Goal: Task Accomplishment & Management: Use online tool/utility

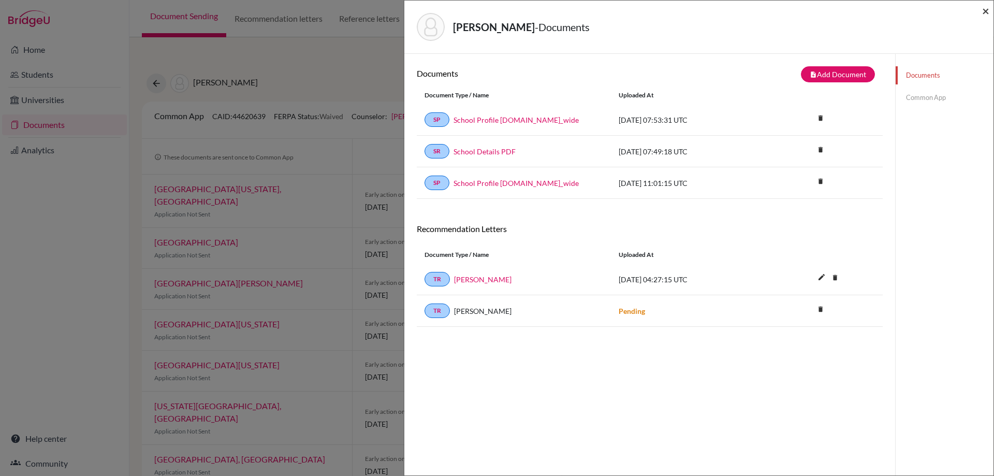
click at [986, 14] on span "×" at bounding box center [985, 10] width 7 height 15
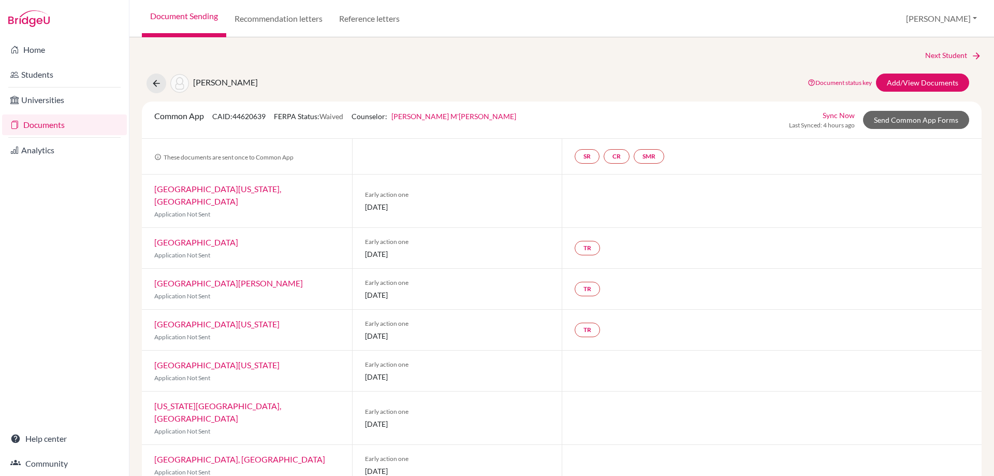
click at [34, 120] on link "Documents" at bounding box center [64, 124] width 125 height 21
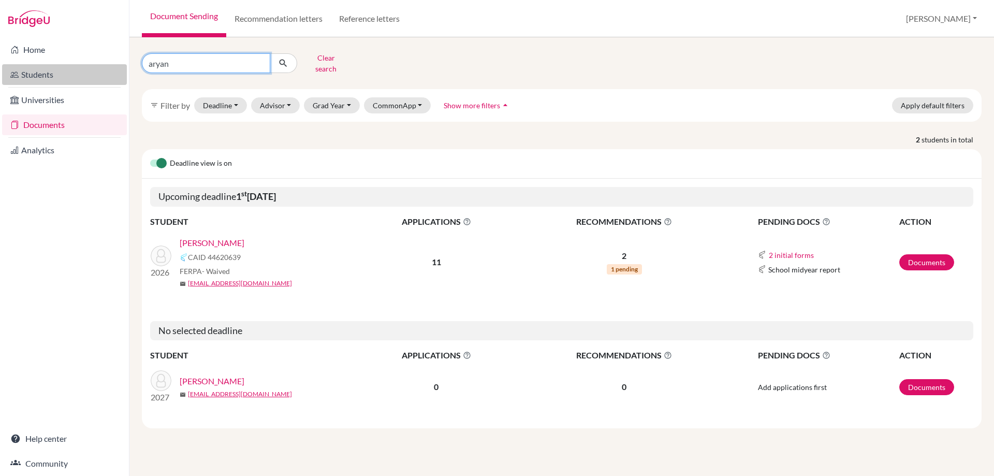
drag, startPoint x: 185, startPoint y: 57, endPoint x: 84, endPoint y: 68, distance: 101.0
click at [98, 68] on div "Home Students Universities Documents Analytics Help center Community Document S…" at bounding box center [497, 238] width 994 height 476
type input "leopold"
click button "submit" at bounding box center [283, 63] width 27 height 20
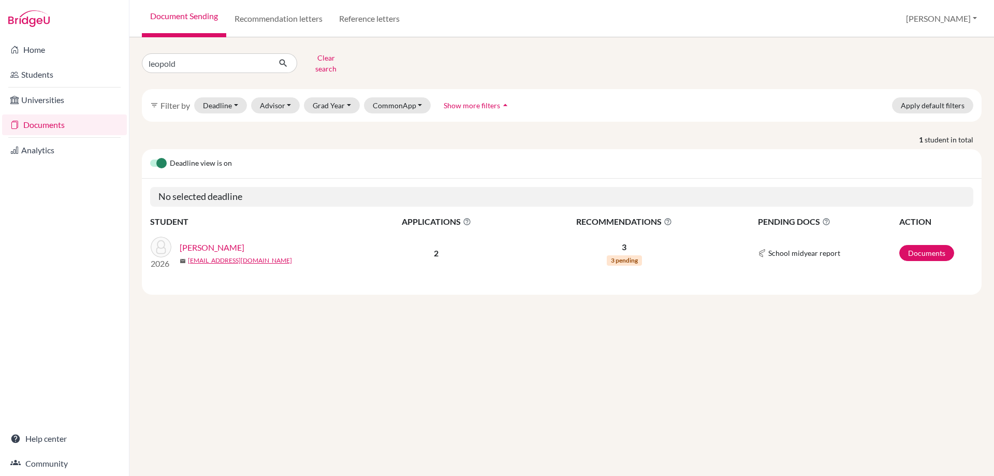
click at [222, 241] on link "[PERSON_NAME]" at bounding box center [212, 247] width 65 height 12
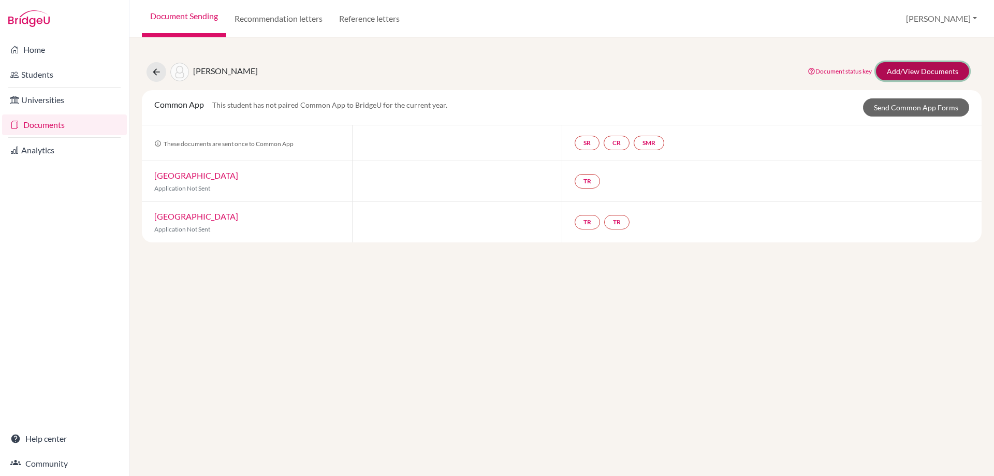
click at [899, 65] on link "Add/View Documents" at bounding box center [922, 71] width 93 height 18
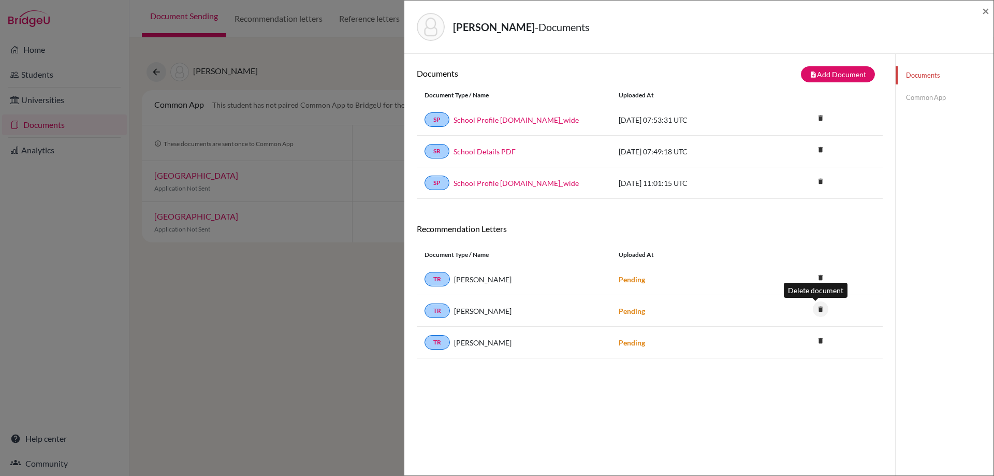
click at [818, 313] on icon "delete" at bounding box center [821, 309] width 16 height 16
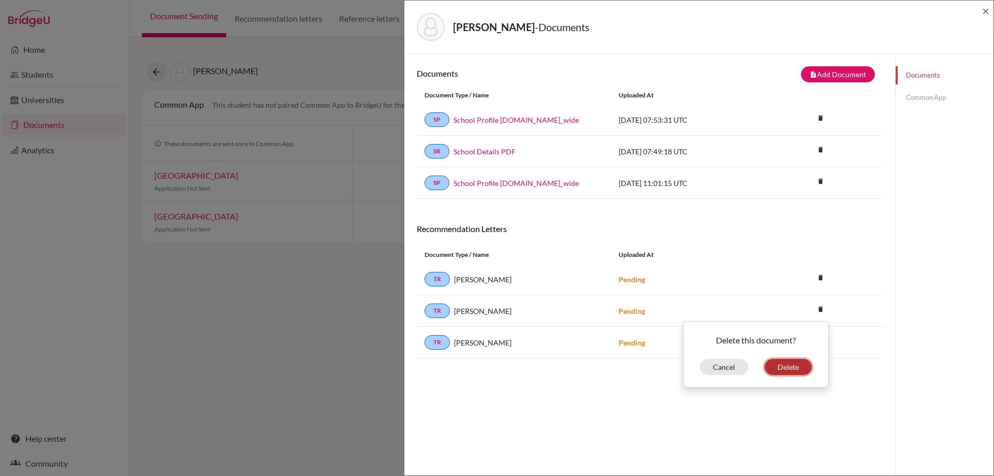
click at [789, 365] on button "Delete" at bounding box center [788, 367] width 47 height 16
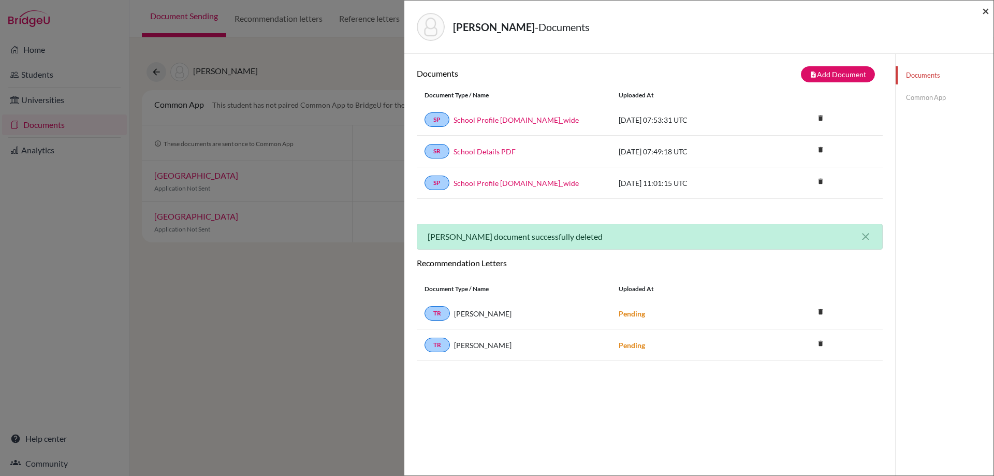
click at [982, 9] on span "×" at bounding box center [985, 10] width 7 height 15
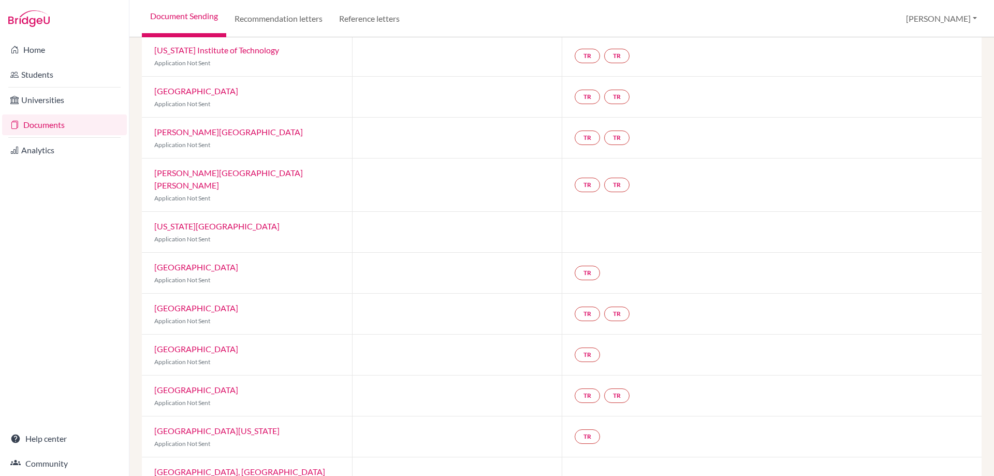
scroll to position [24, 0]
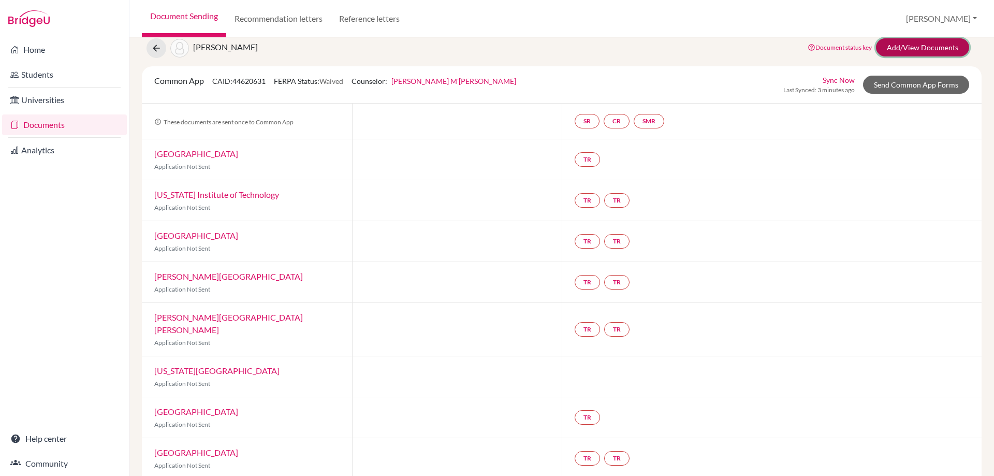
click at [919, 48] on link "Add/View Documents" at bounding box center [922, 47] width 93 height 18
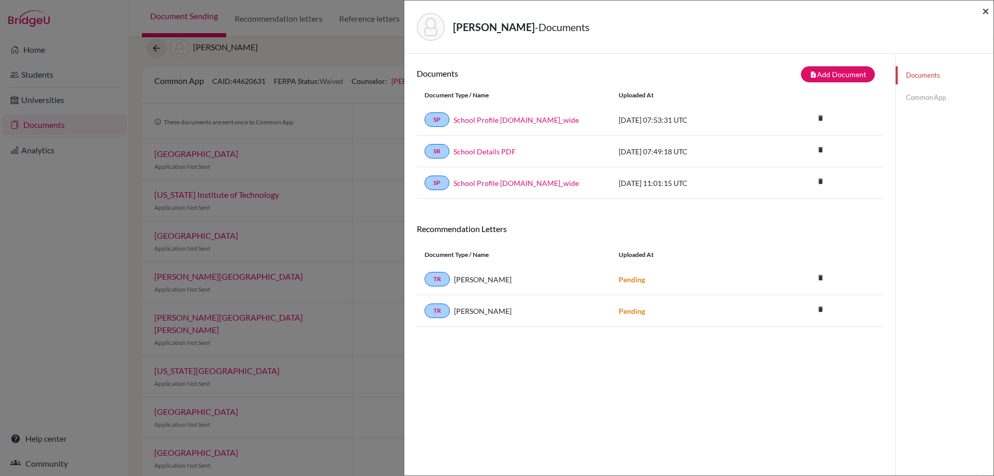
click at [985, 11] on span "×" at bounding box center [985, 10] width 7 height 15
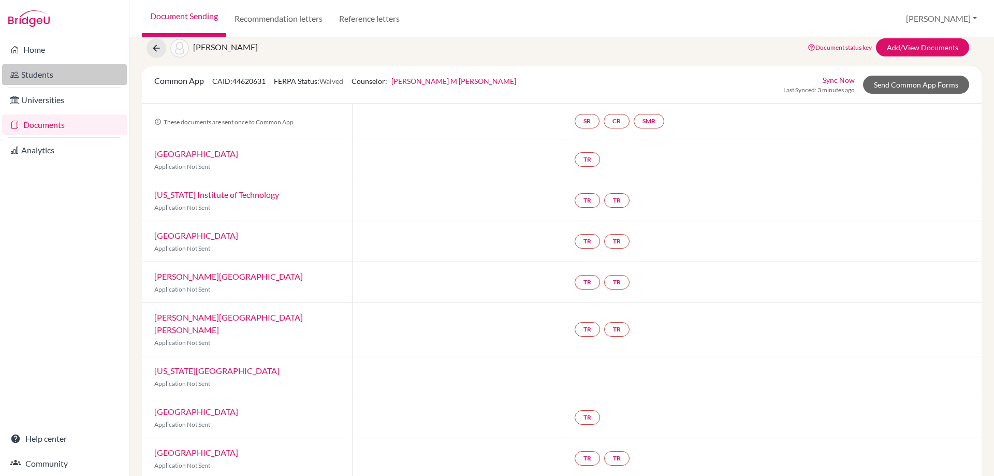
click at [32, 69] on link "Students" at bounding box center [64, 74] width 125 height 21
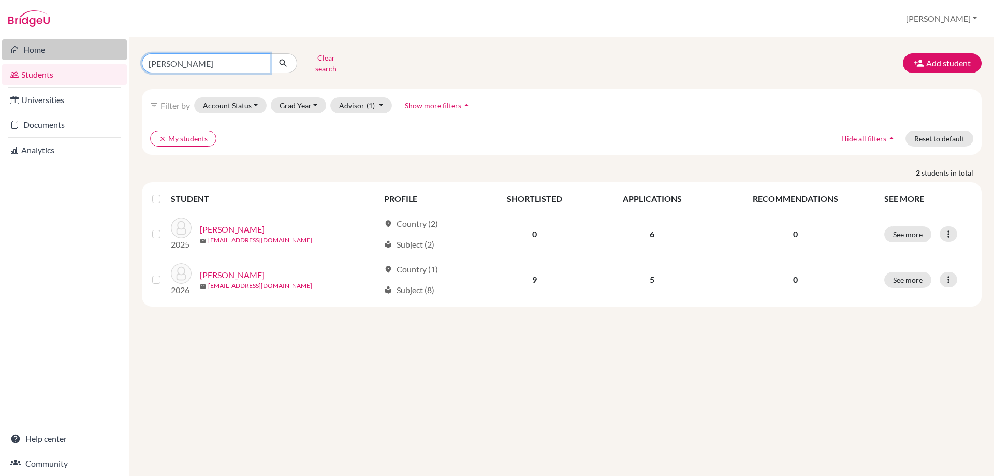
drag, startPoint x: 180, startPoint y: 65, endPoint x: 76, endPoint y: 41, distance: 107.3
click at [91, 52] on div "Home Students Universities Documents Analytics Help center Community Students o…" at bounding box center [497, 238] width 994 height 476
type input "fourn"
click button "submit" at bounding box center [283, 63] width 27 height 20
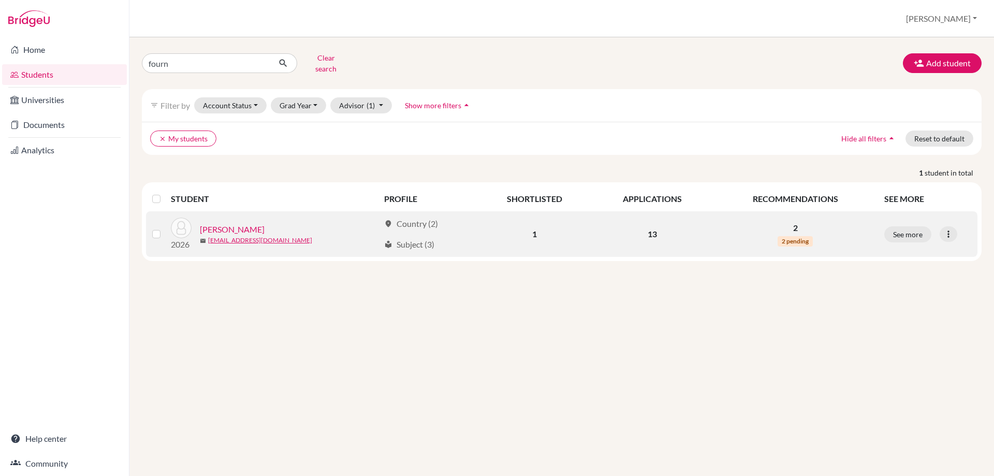
click at [227, 223] on link "[PERSON_NAME]" at bounding box center [232, 229] width 65 height 12
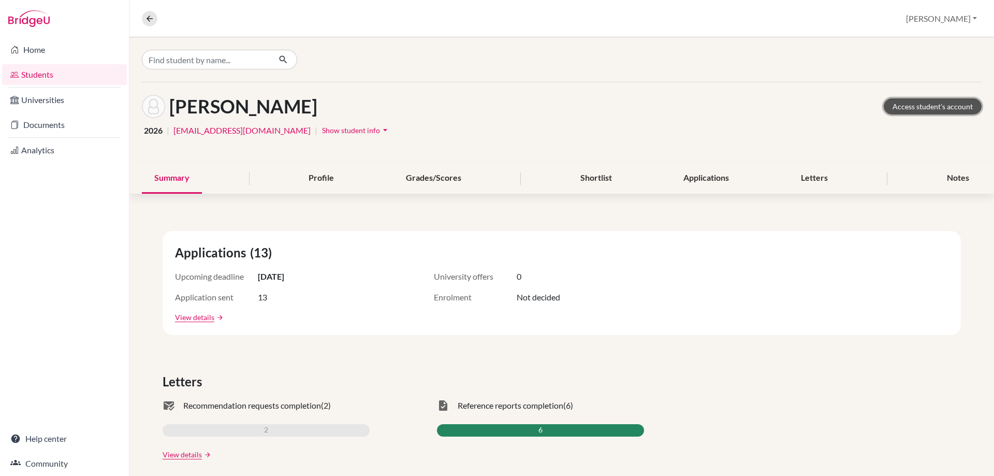
click at [927, 107] on link "Access student's account" at bounding box center [933, 106] width 98 height 16
click at [55, 79] on link "Students" at bounding box center [64, 74] width 125 height 21
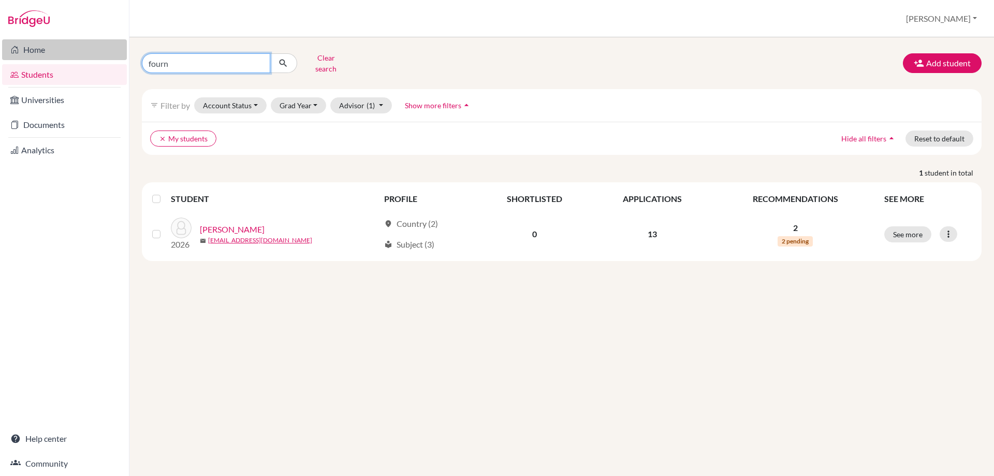
drag, startPoint x: 174, startPoint y: 59, endPoint x: 120, endPoint y: 59, distance: 54.4
click at [120, 59] on div "Home Students Universities Documents Analytics Help center Community Students o…" at bounding box center [497, 238] width 994 height 476
click at [178, 56] on input "Find student by name..." at bounding box center [206, 63] width 128 height 20
type input "s"
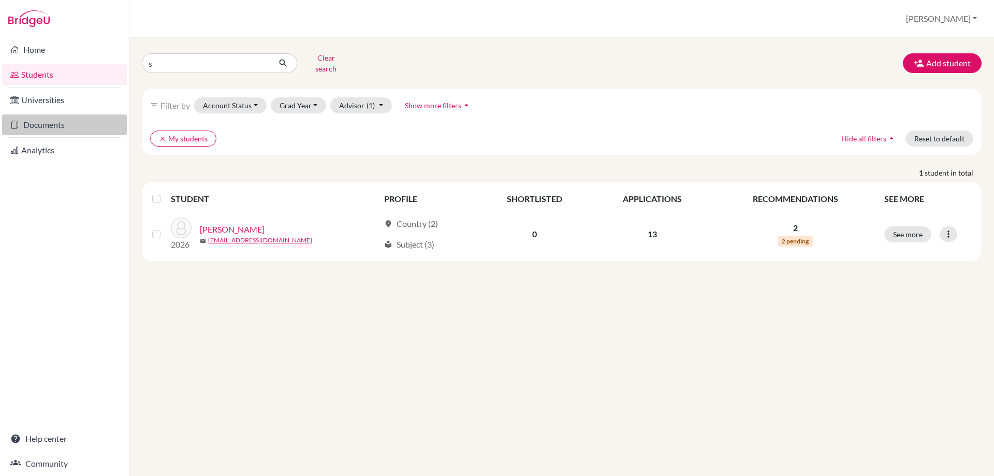
click at [56, 125] on link "Documents" at bounding box center [64, 124] width 125 height 21
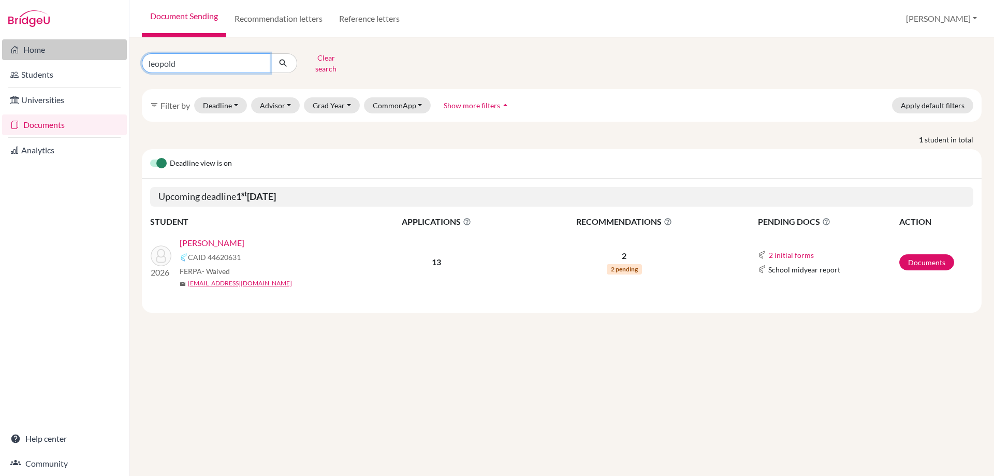
drag, startPoint x: 204, startPoint y: 59, endPoint x: 44, endPoint y: 54, distance: 160.1
click at [44, 54] on div "Home Students Universities Documents Analytics Help center Community Document S…" at bounding box center [497, 238] width 994 height 476
type input "[PERSON_NAME]"
click button "submit" at bounding box center [283, 63] width 27 height 20
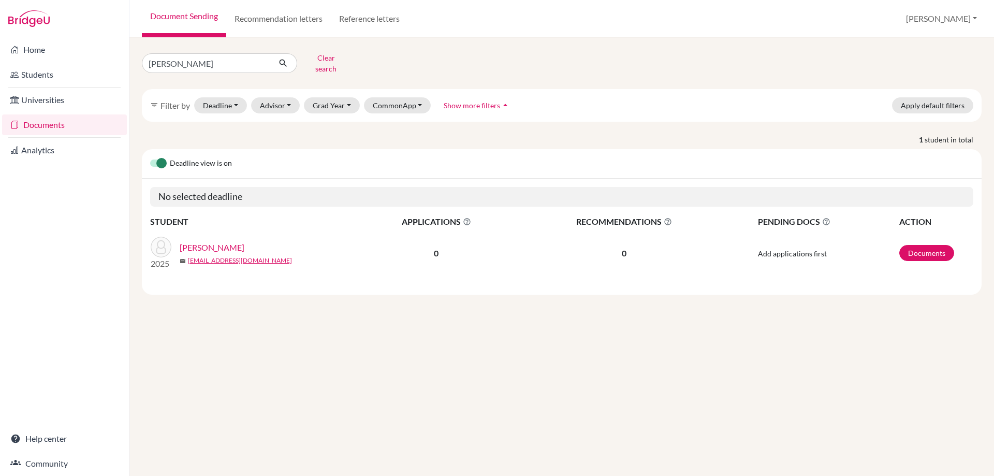
click at [216, 241] on link "[PERSON_NAME]" at bounding box center [212, 247] width 65 height 12
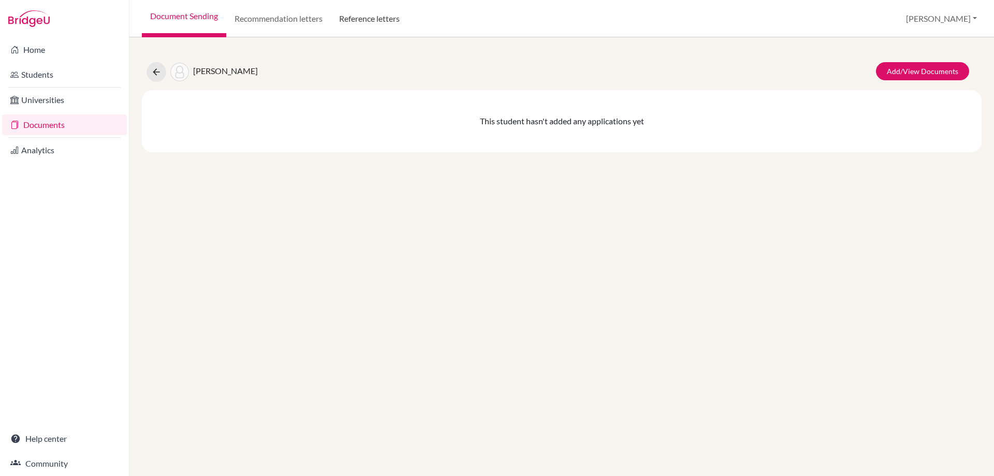
click at [353, 16] on link "Reference letters" at bounding box center [369, 18] width 77 height 37
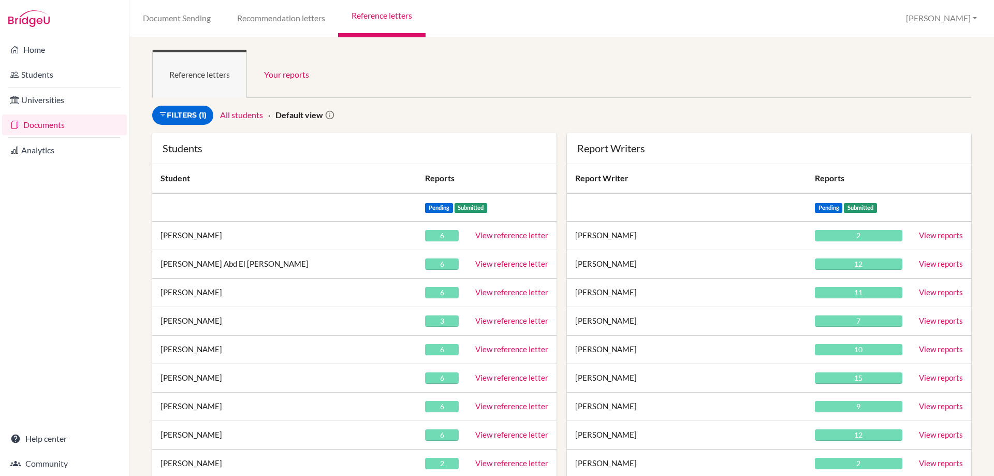
click at [417, 130] on div "Filters (1) All students Default view" at bounding box center [562, 119] width 830 height 27
click at [179, 108] on link "Filters (1)" at bounding box center [182, 115] width 61 height 19
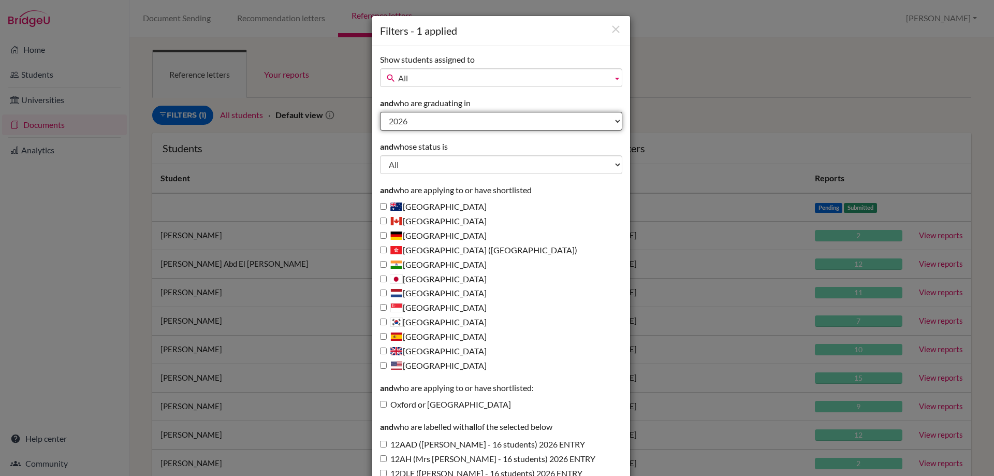
click at [416, 127] on select "All 2027 2026 2025 2024 2023 2022 2021 2020" at bounding box center [501, 121] width 242 height 19
select select "2025"
click at [380, 112] on select "All 2027 2026 2025 2024 2023 2022 2021 2020" at bounding box center [501, 121] width 242 height 19
click at [755, 101] on div "Filters - 1 applied Show students assigned to All Addis, Ashleigh Andrews, Chri…" at bounding box center [497, 238] width 994 height 476
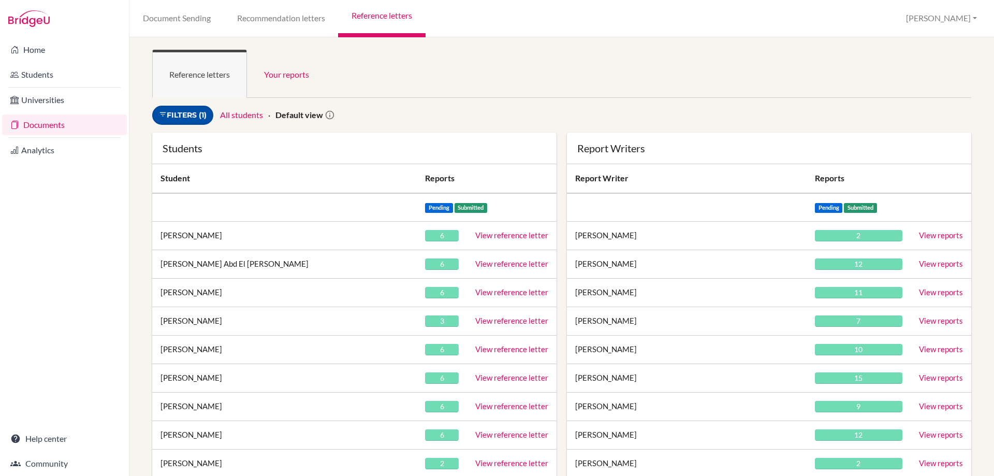
click at [193, 106] on link "Filters (1)" at bounding box center [182, 115] width 61 height 19
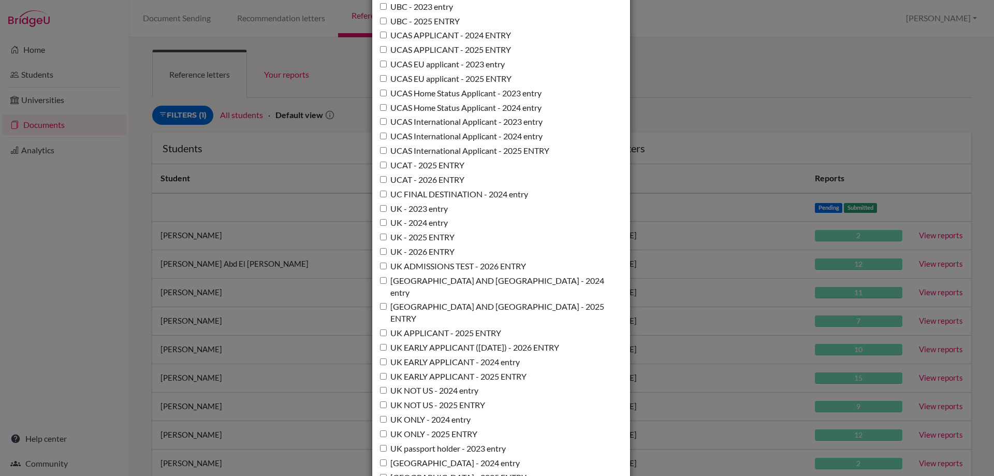
scroll to position [7516, 0]
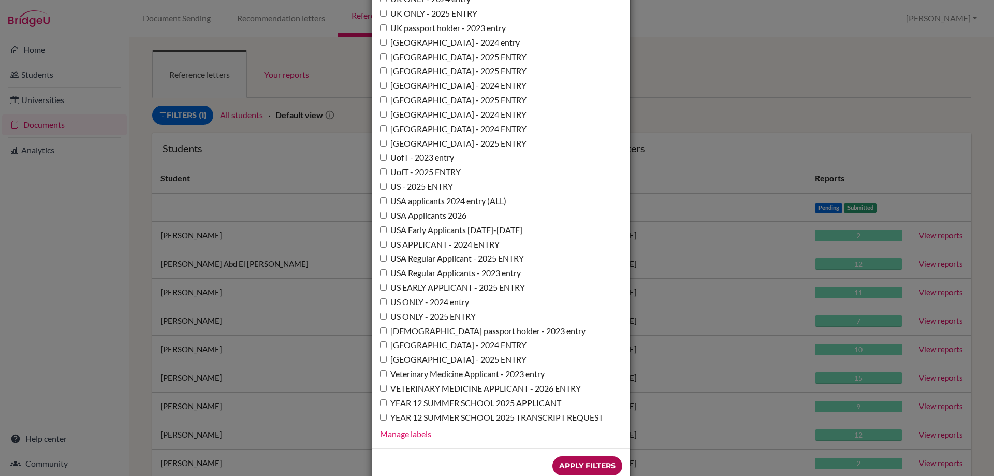
click at [585, 456] on input "Apply Filters" at bounding box center [588, 465] width 70 height 19
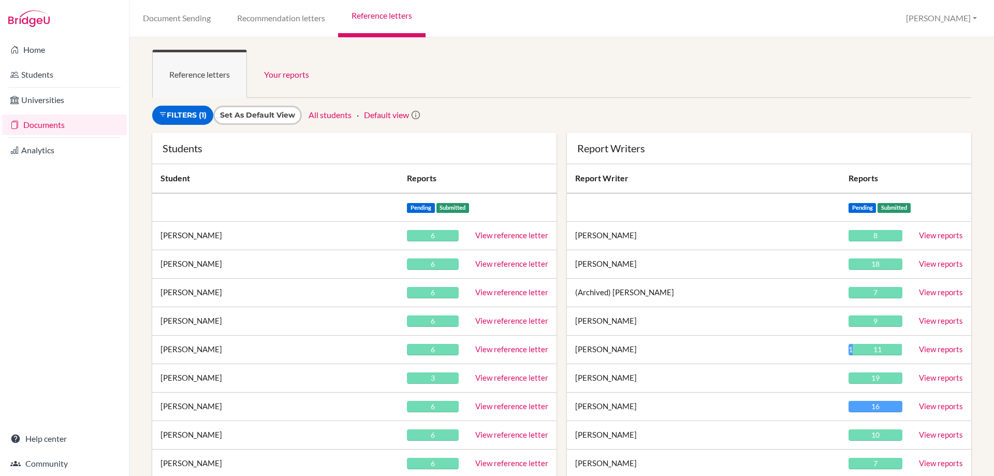
click at [506, 93] on ul "Reference letters Your reports" at bounding box center [561, 74] width 819 height 48
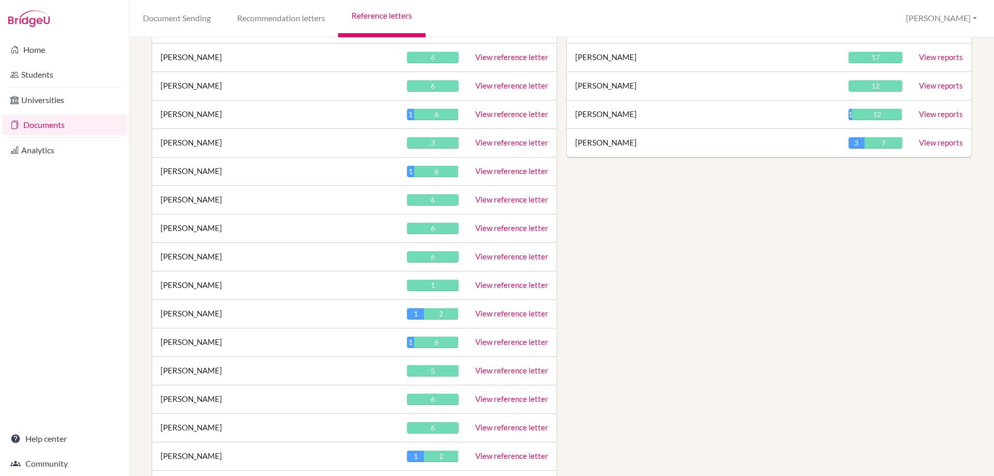
click at [529, 259] on link "View reference letter" at bounding box center [511, 256] width 73 height 9
